Goal: Find specific page/section: Find specific page/section

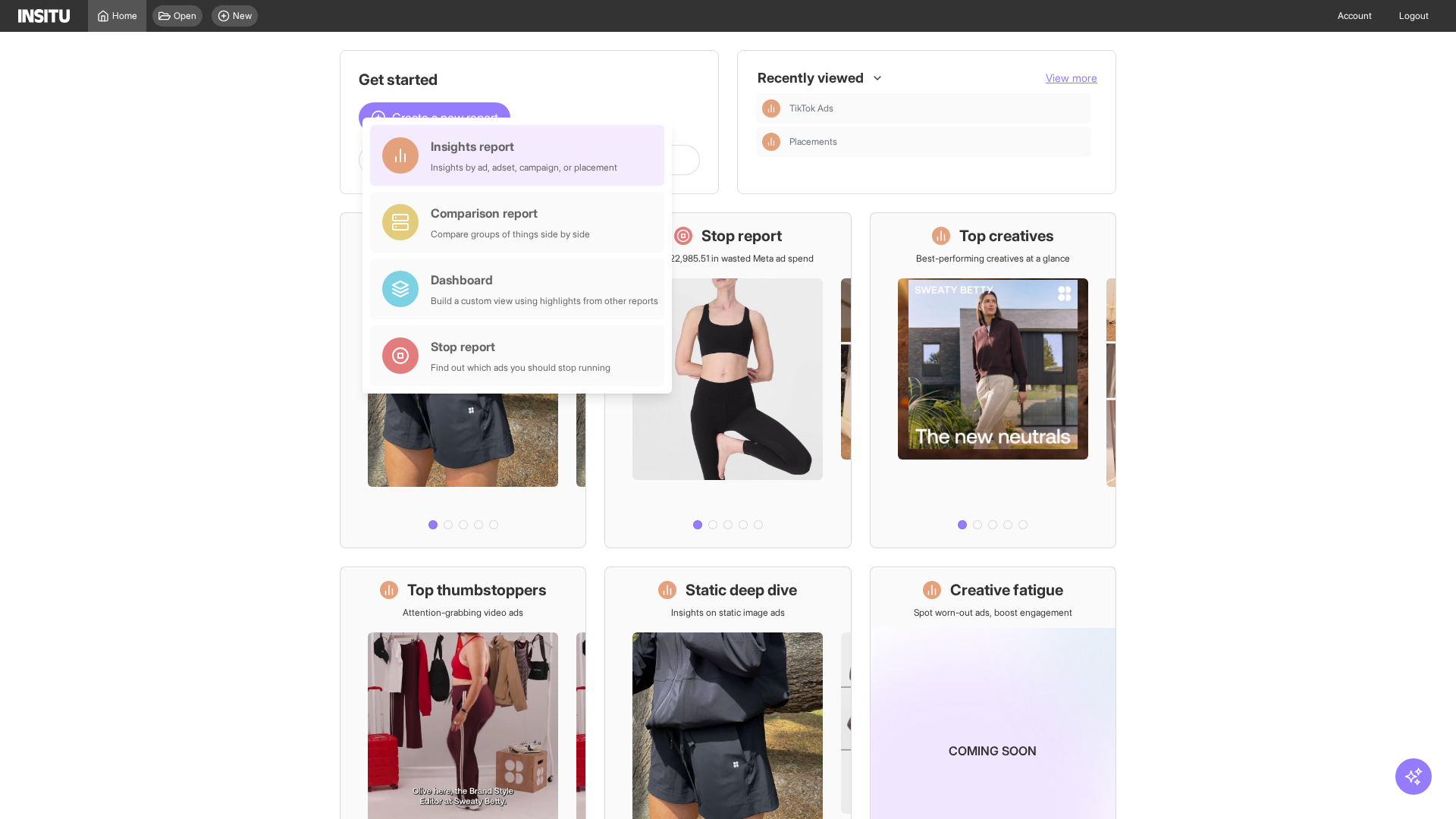
click at [521, 155] on div "Insights report Insights by ad, adset, campaign, or placement" at bounding box center [525, 155] width 187 height 36
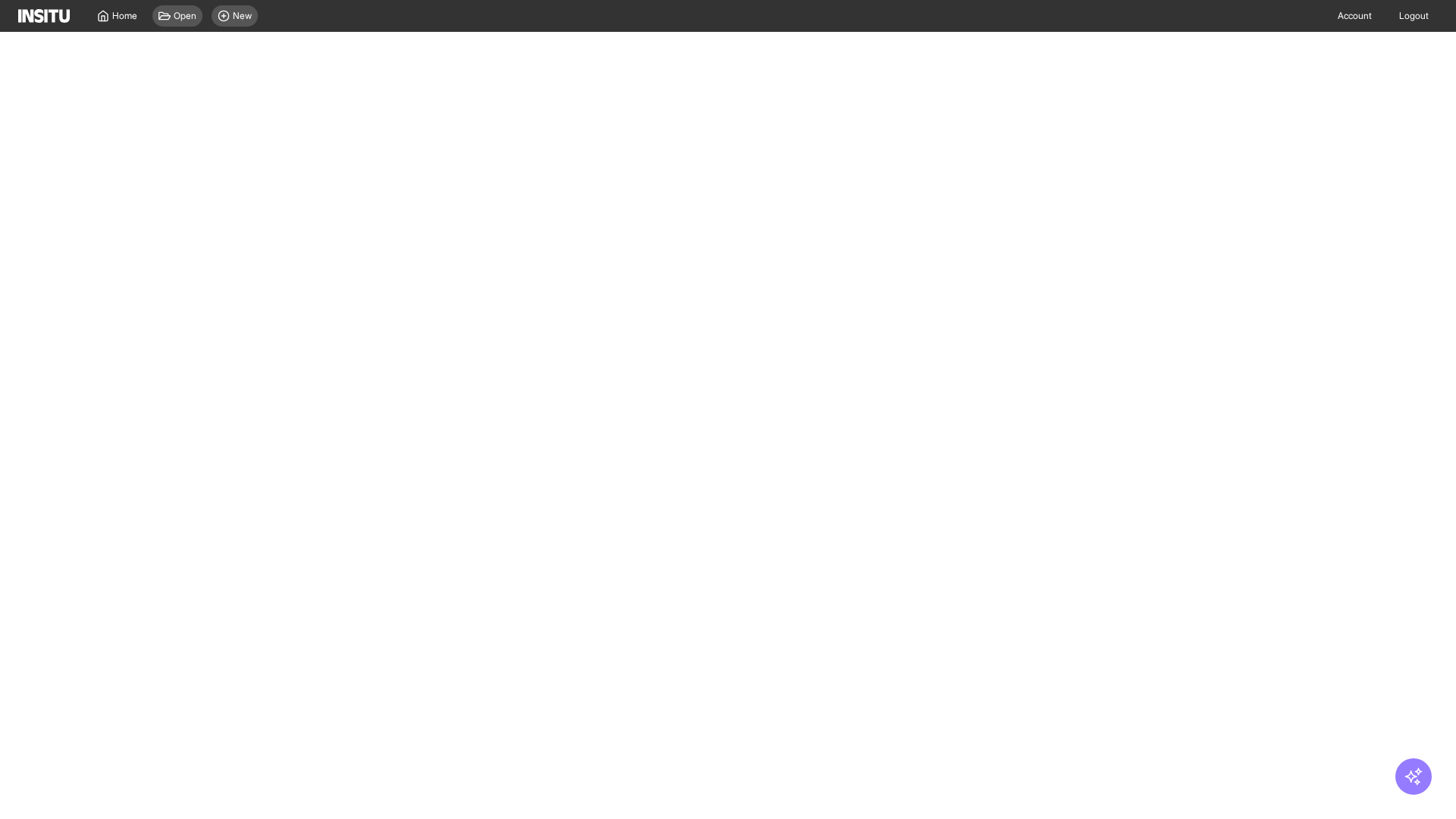
select select "**"
